Goal: Task Accomplishment & Management: Use online tool/utility

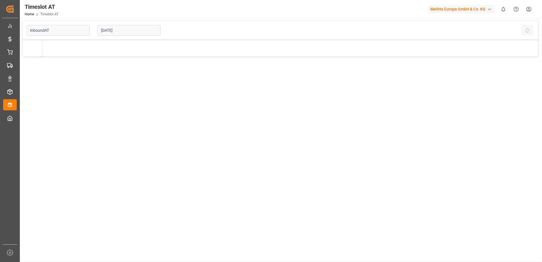
type input "Inbound AT"
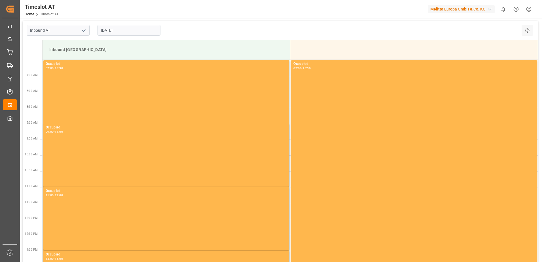
click at [109, 29] on input "[DATE]" at bounding box center [128, 30] width 63 height 11
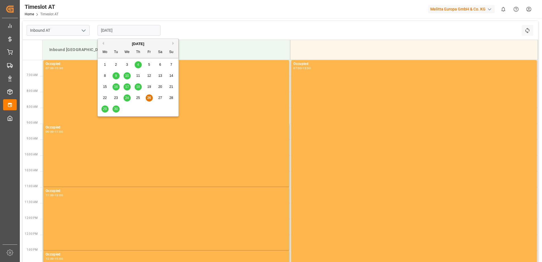
click at [104, 109] on span "29" at bounding box center [105, 109] width 4 height 4
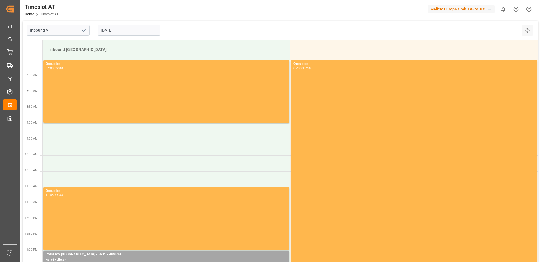
click at [108, 29] on input "[DATE]" at bounding box center [128, 30] width 63 height 11
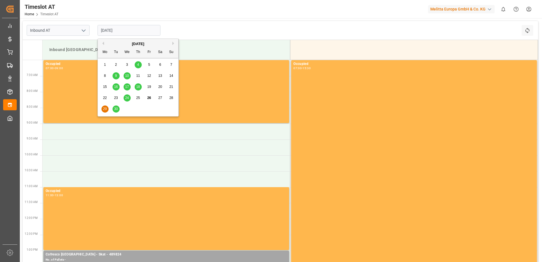
click at [116, 108] on span "30" at bounding box center [116, 109] width 4 height 4
type input "[DATE]"
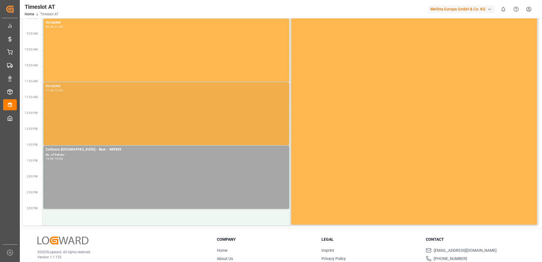
scroll to position [135, 0]
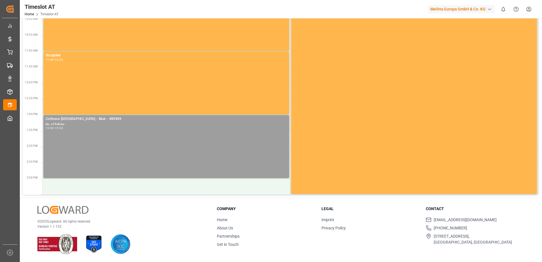
click at [84, 139] on div "Cofresco [GEOGRAPHIC_DATA] - Skat - 489859 No. of Pallets - 13:00 - 15:00" at bounding box center [166, 146] width 241 height 61
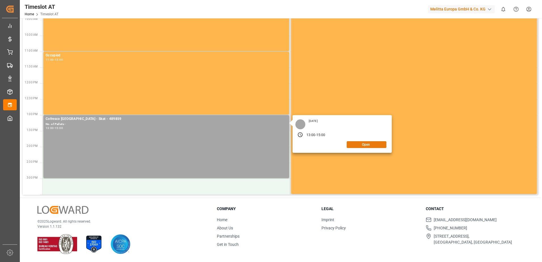
click at [362, 146] on button "Open" at bounding box center [366, 144] width 40 height 7
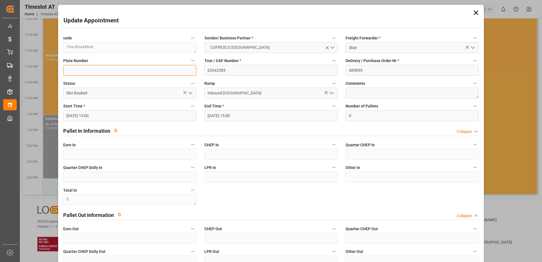
click at [66, 69] on input at bounding box center [129, 70] width 133 height 11
paste input "WGM9751F"
click at [108, 58] on label "Plate Number" at bounding box center [129, 61] width 133 height 8
click at [189, 58] on button "Plate Number" at bounding box center [192, 60] width 7 height 7
click at [123, 71] on div at bounding box center [271, 131] width 542 height 262
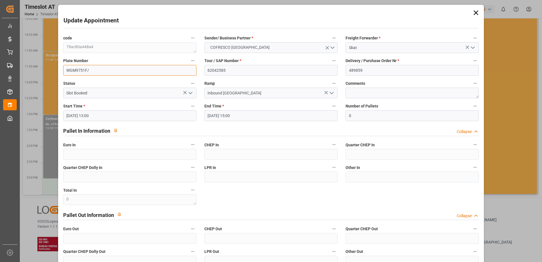
click at [113, 69] on input "WGM9751F/" at bounding box center [129, 70] width 133 height 11
type input "WGM9751F/WND93F2"
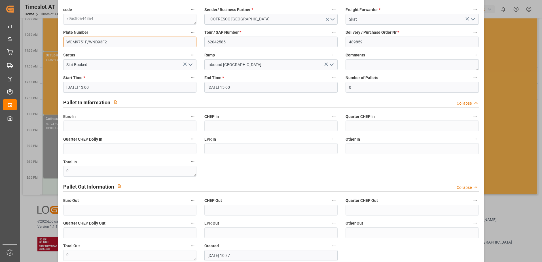
scroll to position [60, 0]
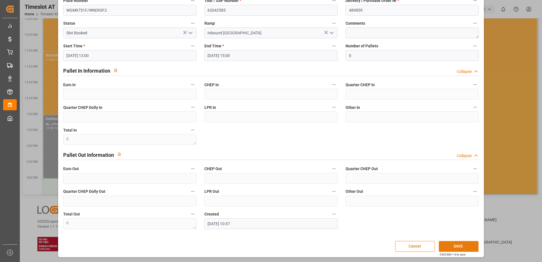
click at [445, 245] on button "SAVE" at bounding box center [459, 246] width 40 height 11
